Goal: Information Seeking & Learning: Find specific fact

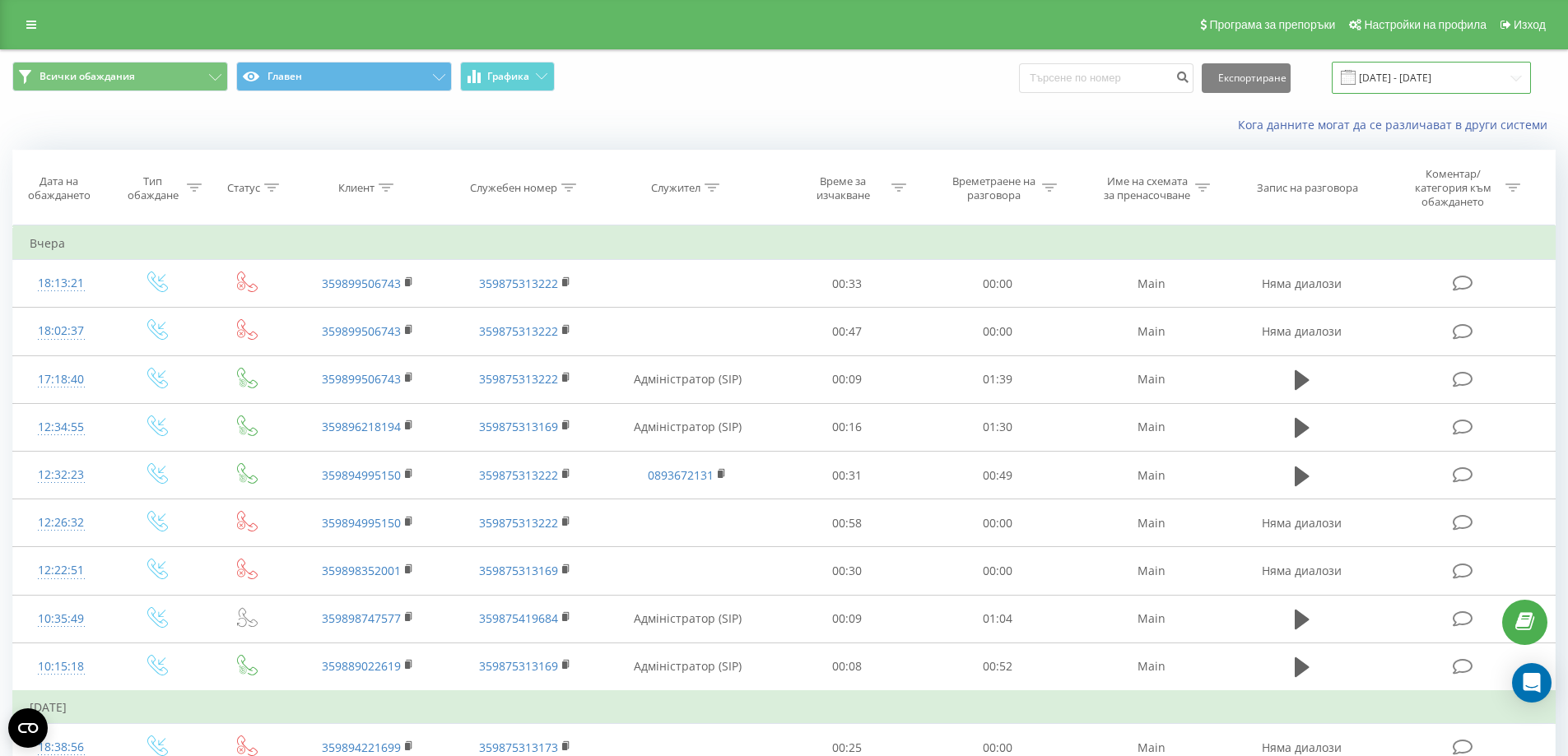
click at [1441, 66] on input "[DATE] - [DATE]" at bounding box center [1431, 77] width 199 height 32
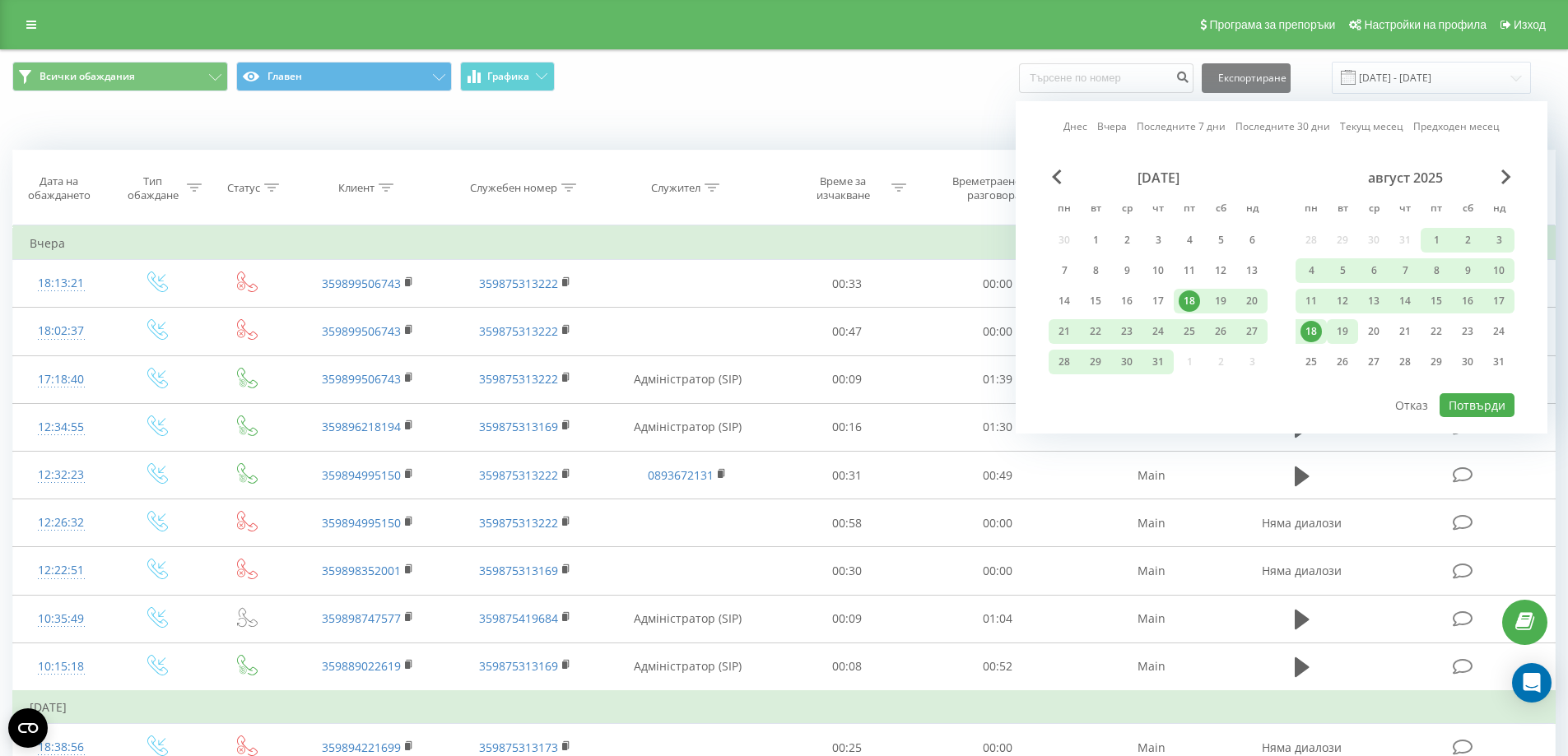
click at [1337, 334] on div "19" at bounding box center [1342, 332] width 22 height 22
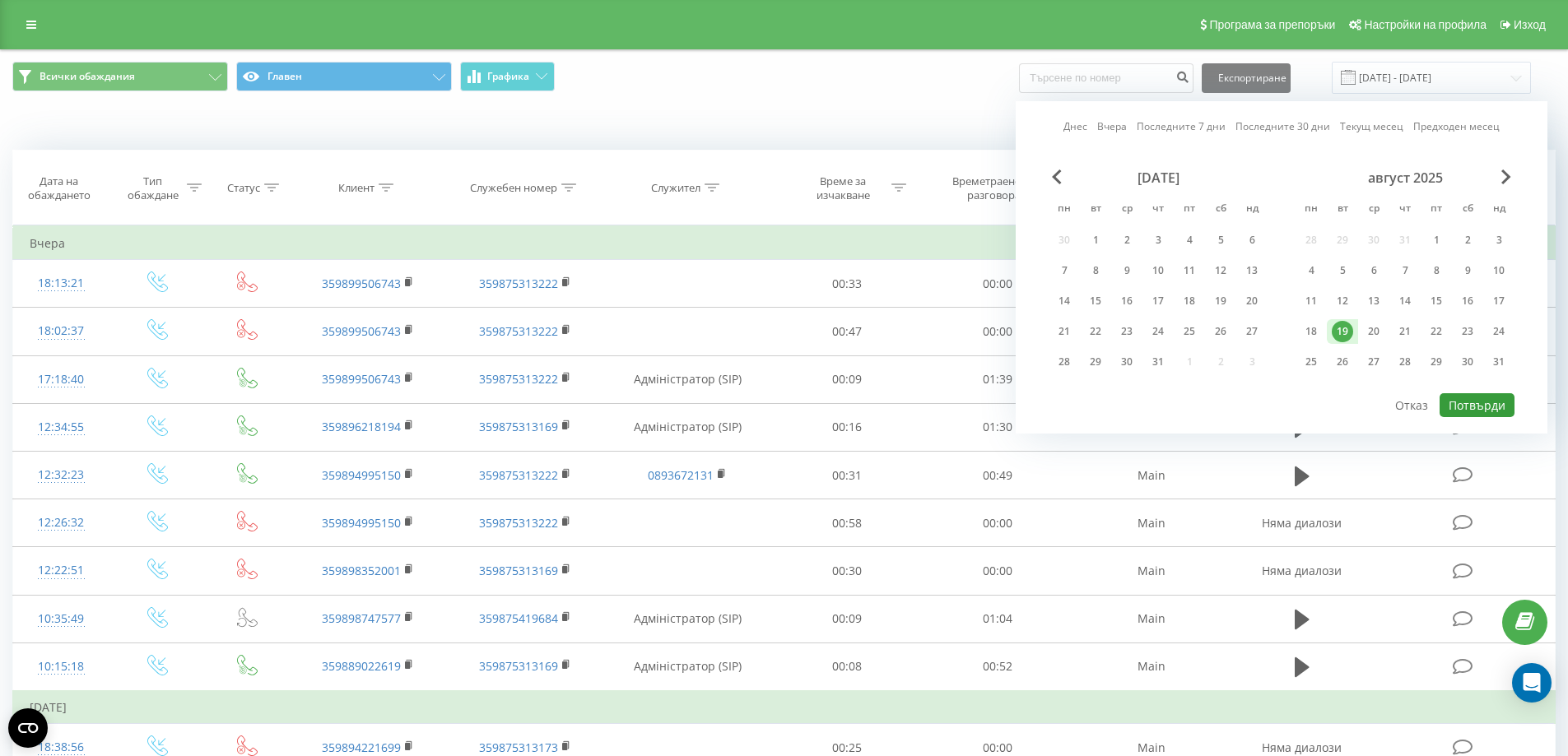
click at [1481, 399] on button "Потвърди" at bounding box center [1477, 405] width 75 height 24
type input "19.08.2025 - 19.08.2025"
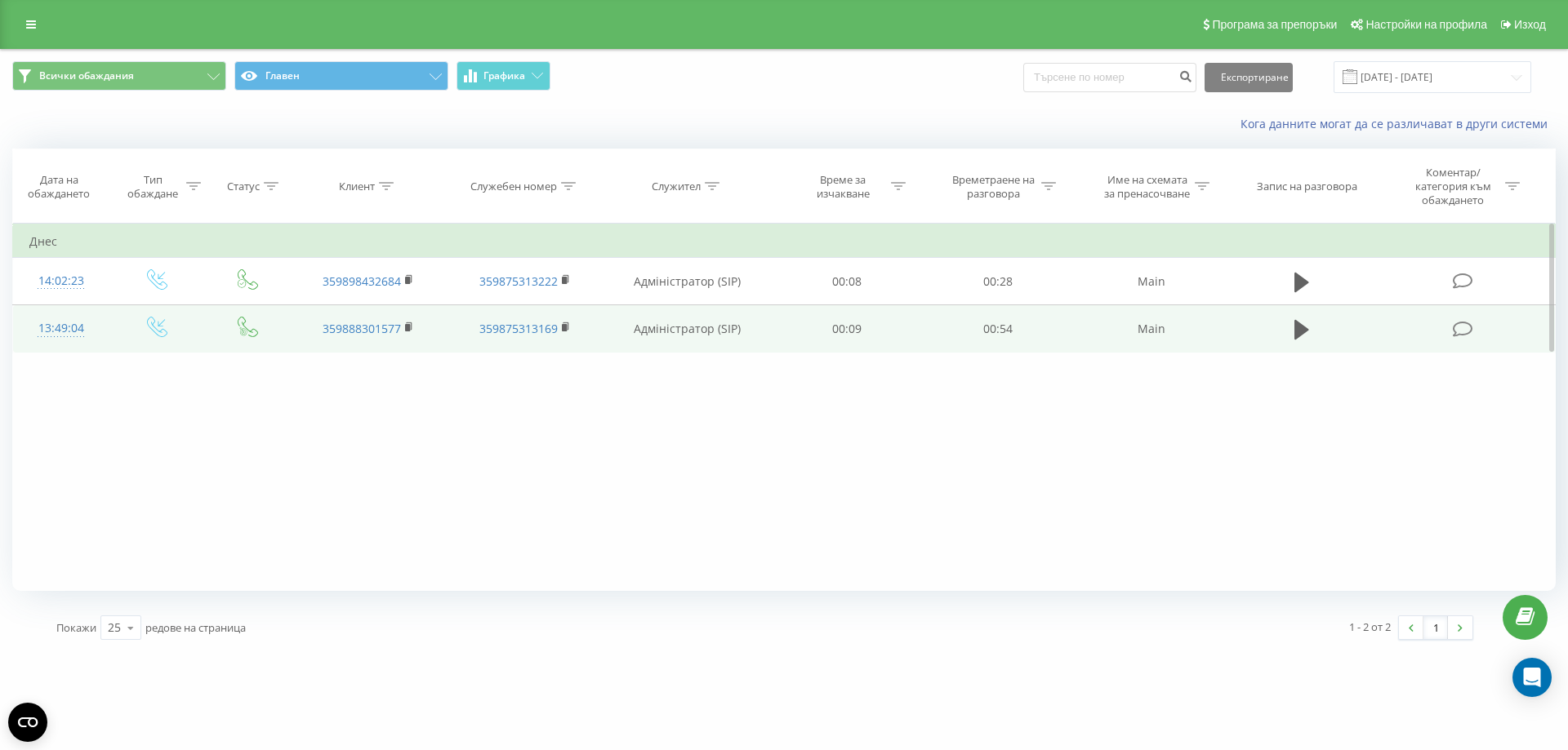
click at [74, 336] on div at bounding box center [61, 336] width 64 height 1
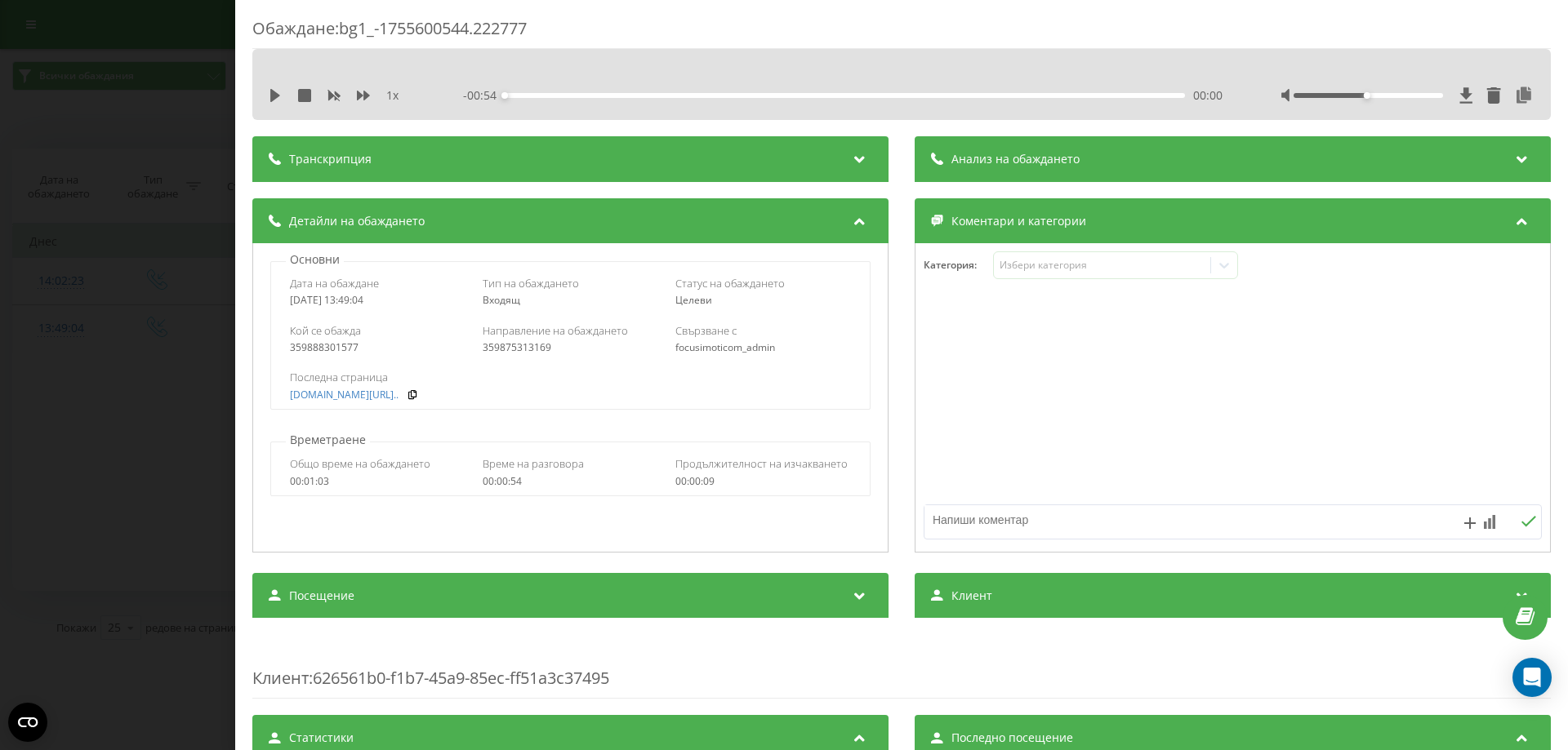
click at [220, 330] on div "Обаждане : bg1_-1755600544.222777 1 x - 00:54 00:00 00:00 Транскрипция For AI a…" at bounding box center [784, 375] width 1568 height 750
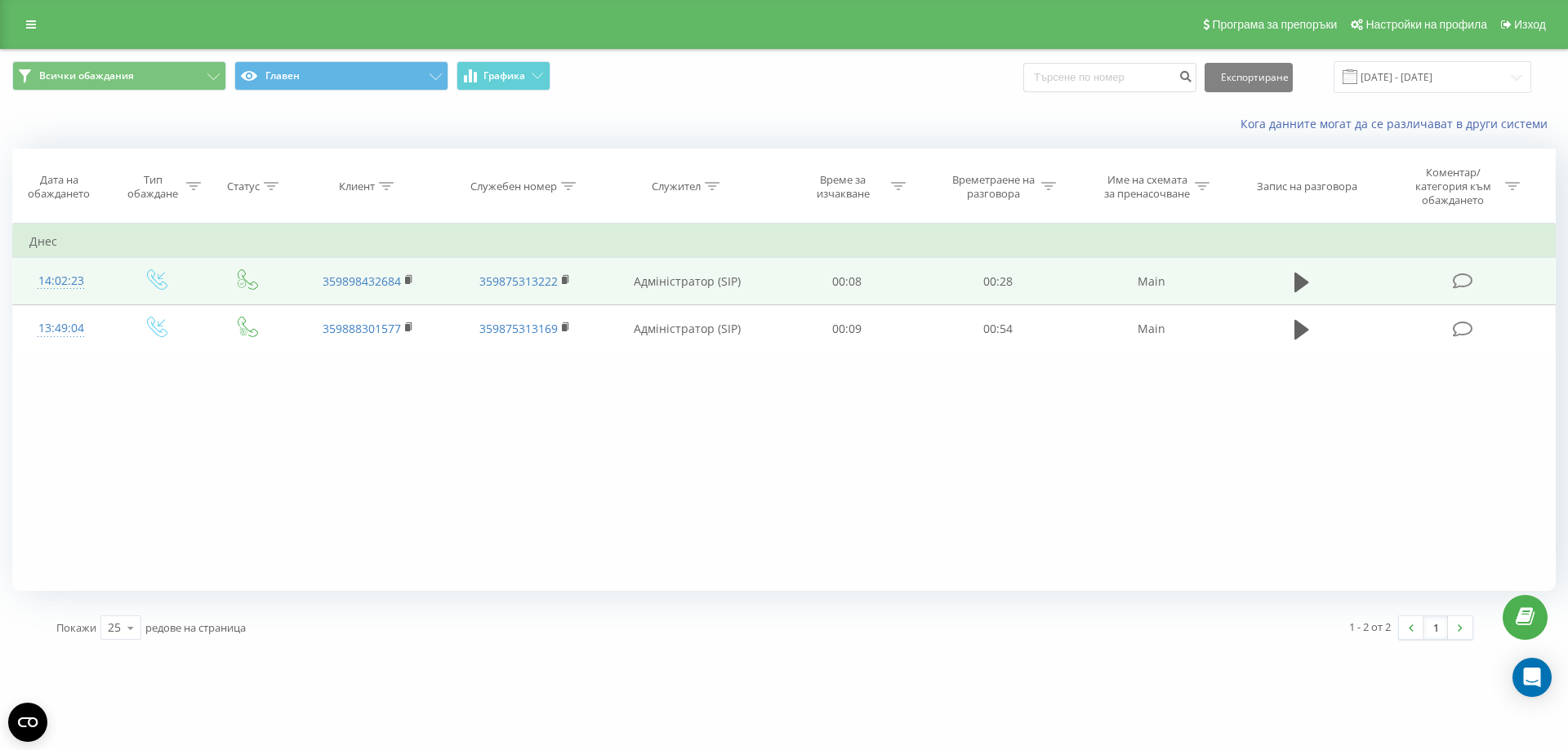
click at [67, 285] on div "14:02:23" at bounding box center [61, 281] width 64 height 32
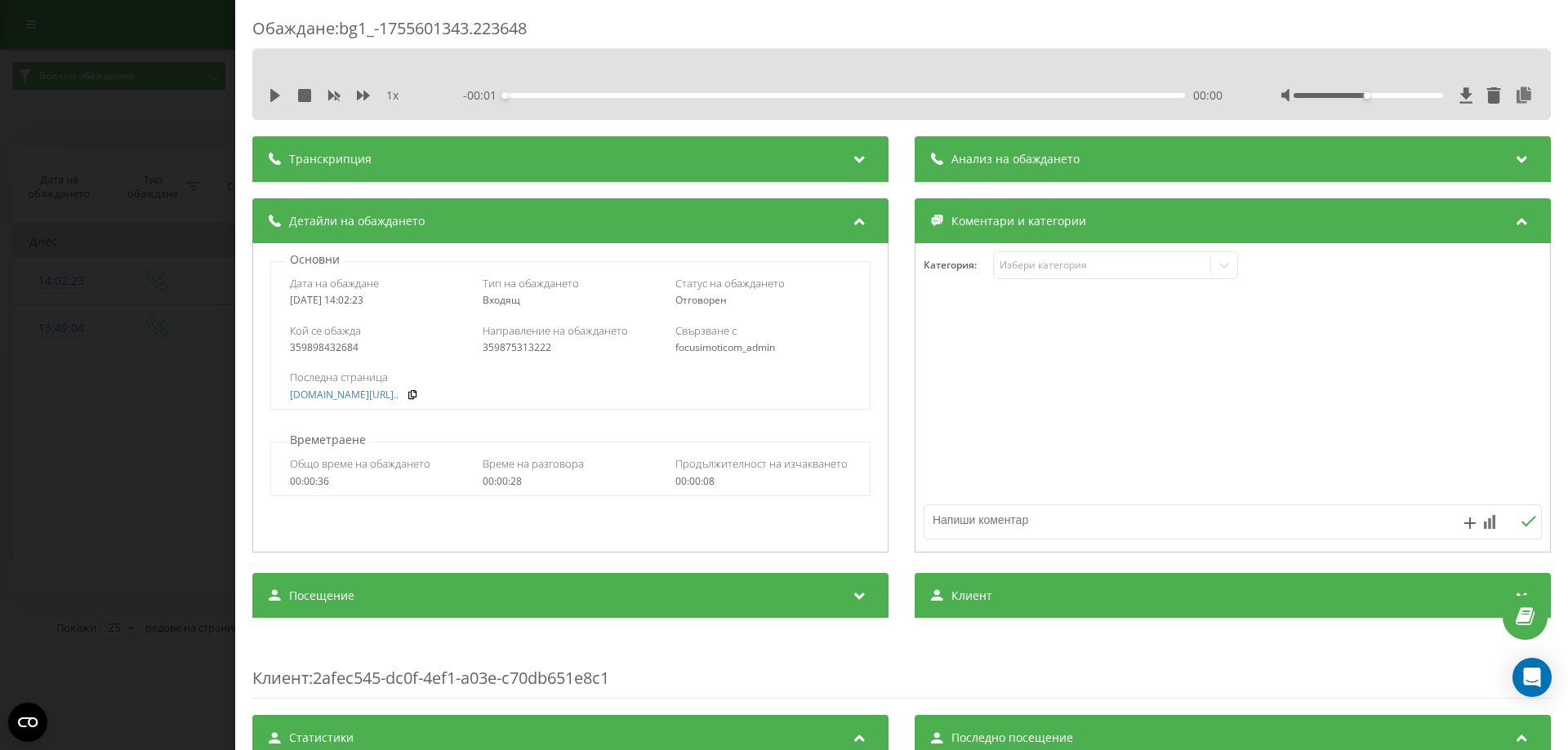
click at [77, 376] on div "Обаждане : bg1_-1755601343.223648 1 x - 00:01 00:00 00:00 Транскрипция For AI a…" at bounding box center [784, 375] width 1568 height 750
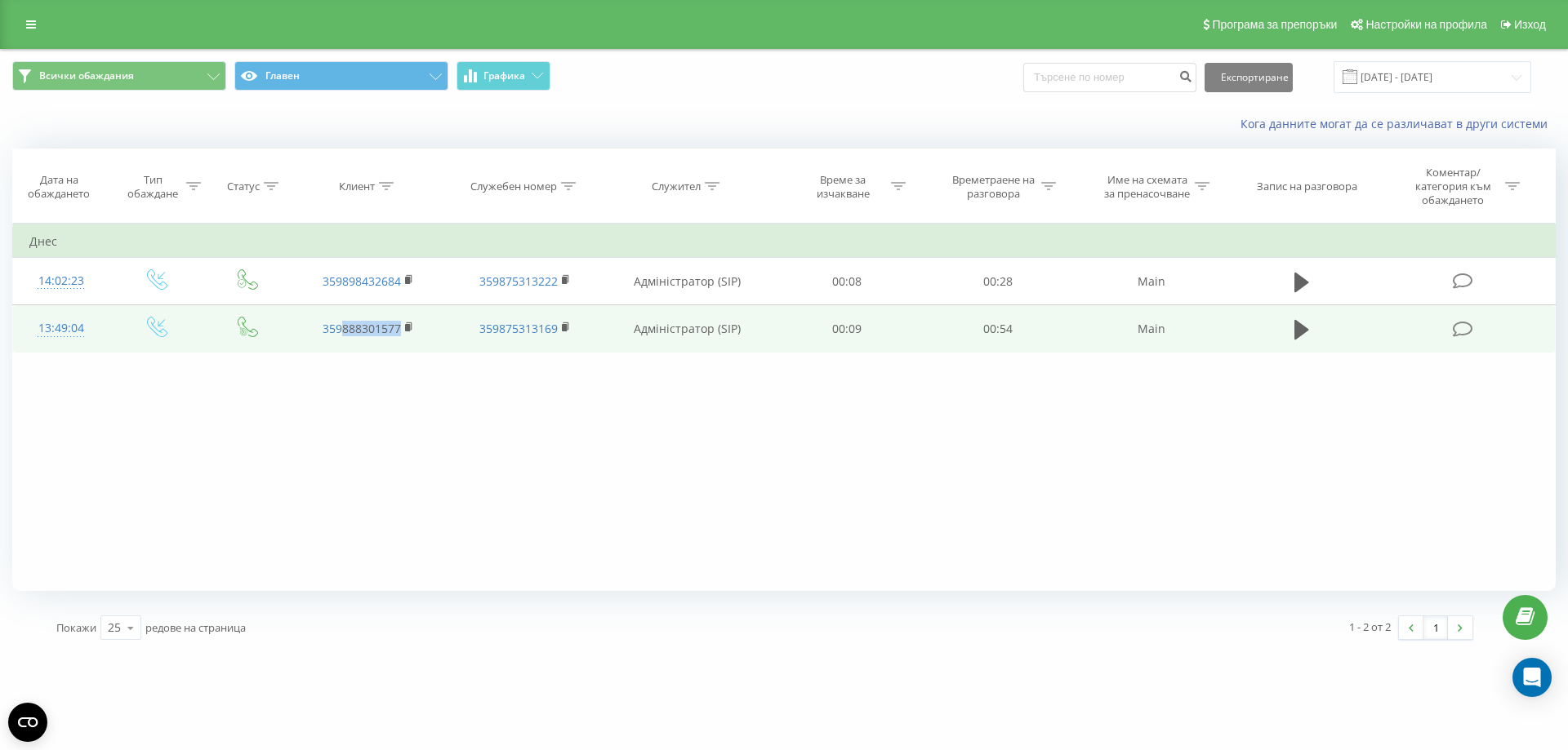
drag, startPoint x: 340, startPoint y: 342, endPoint x: 403, endPoint y: 344, distance: 63.0
click at [403, 344] on td "359888301577" at bounding box center [368, 328] width 156 height 47
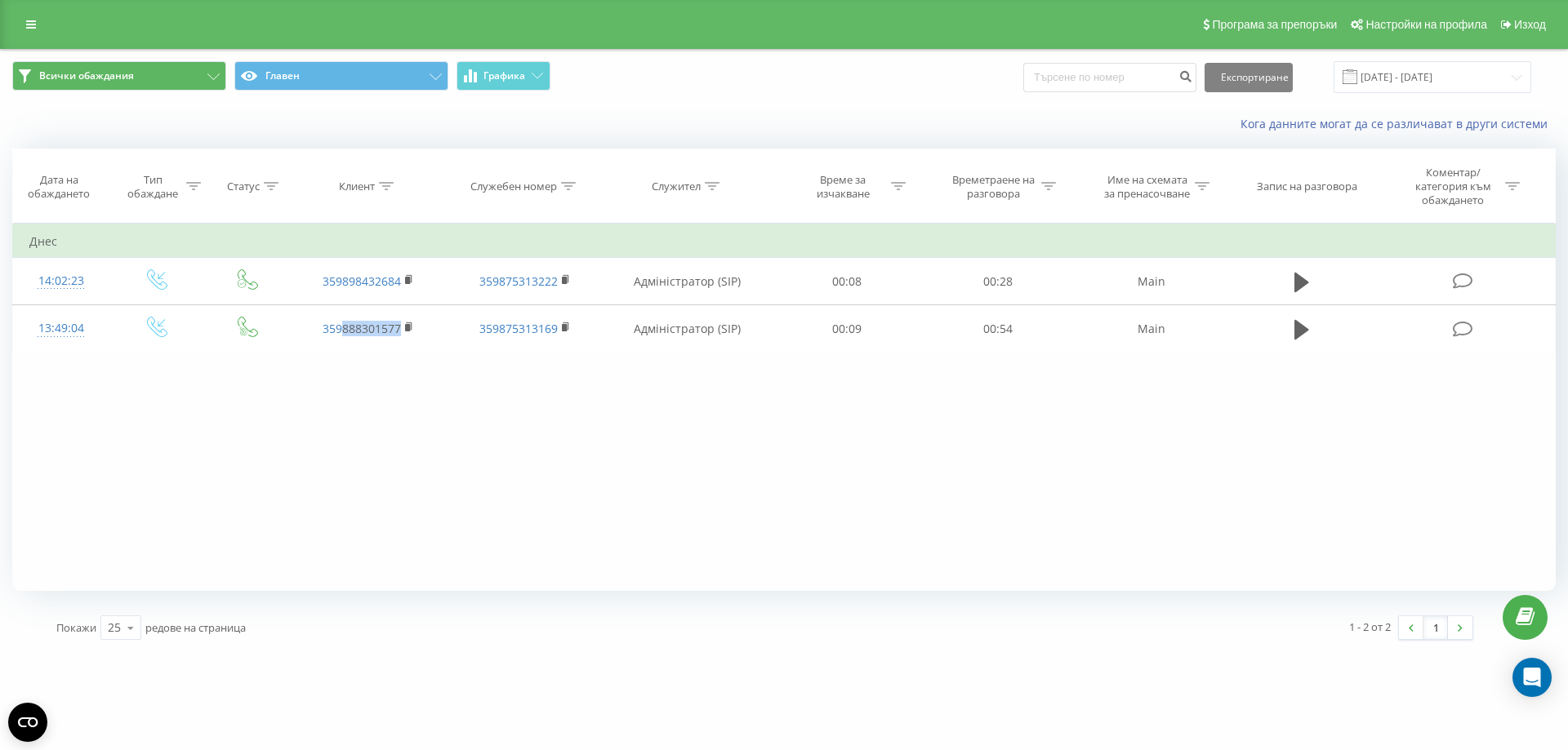
copy link "888301577"
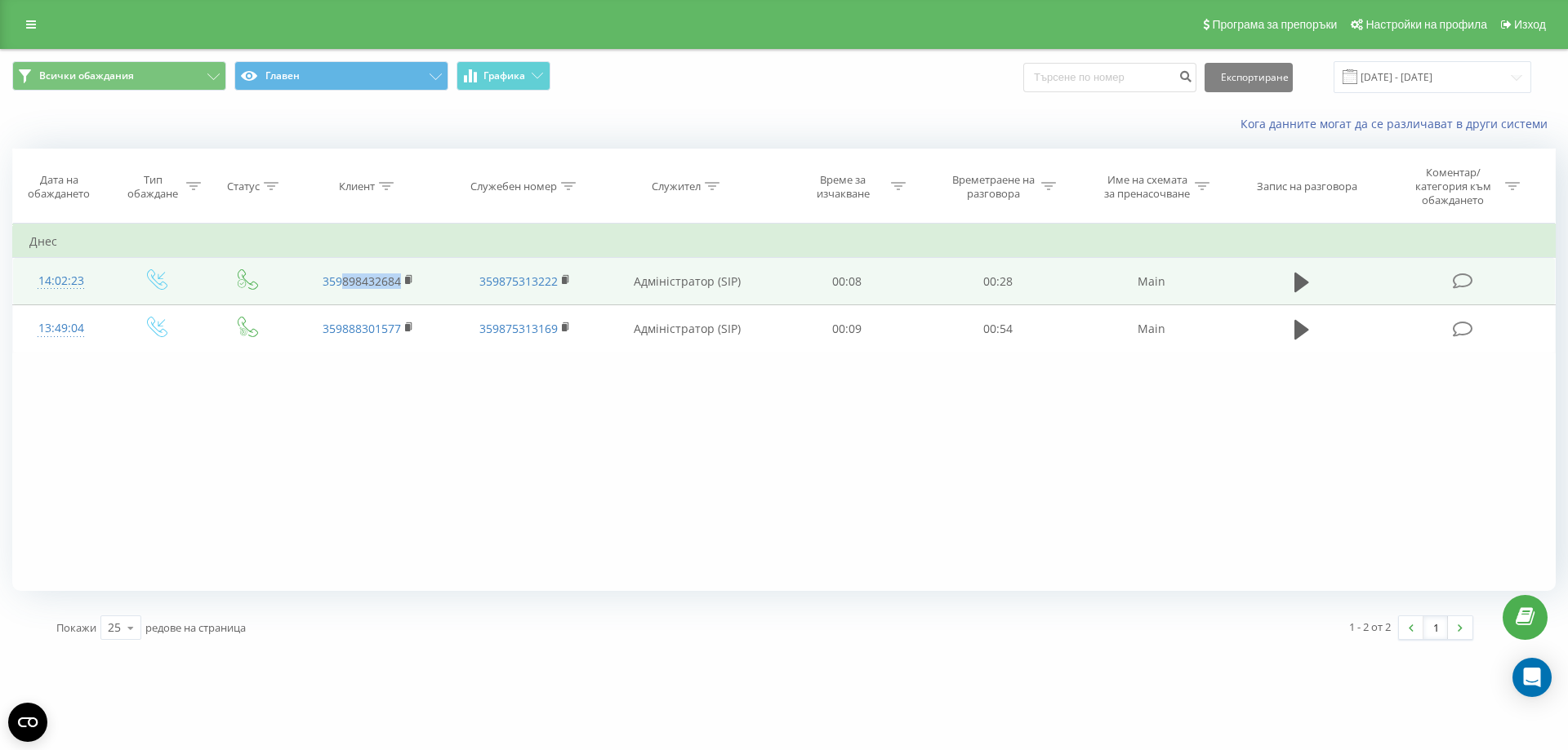
drag, startPoint x: 341, startPoint y: 293, endPoint x: 401, endPoint y: 287, distance: 60.3
click at [401, 287] on td "359898432684" at bounding box center [368, 281] width 156 height 47
copy link "898432684"
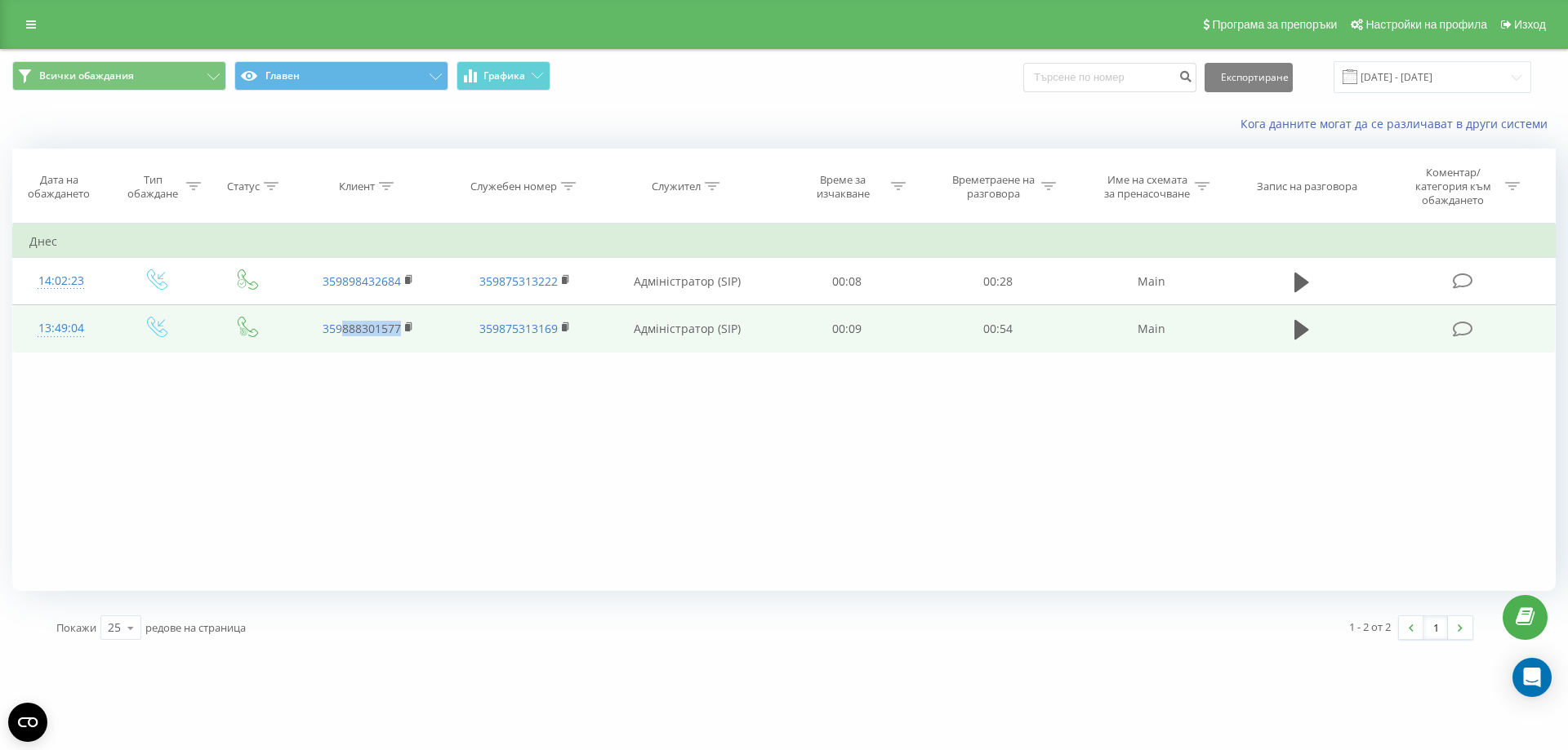
drag, startPoint x: 344, startPoint y: 339, endPoint x: 419, endPoint y: 343, distance: 75.1
click at [419, 343] on td "359888301577" at bounding box center [368, 328] width 156 height 47
copy link "888301577"
